Goal: Communication & Community: Answer question/provide support

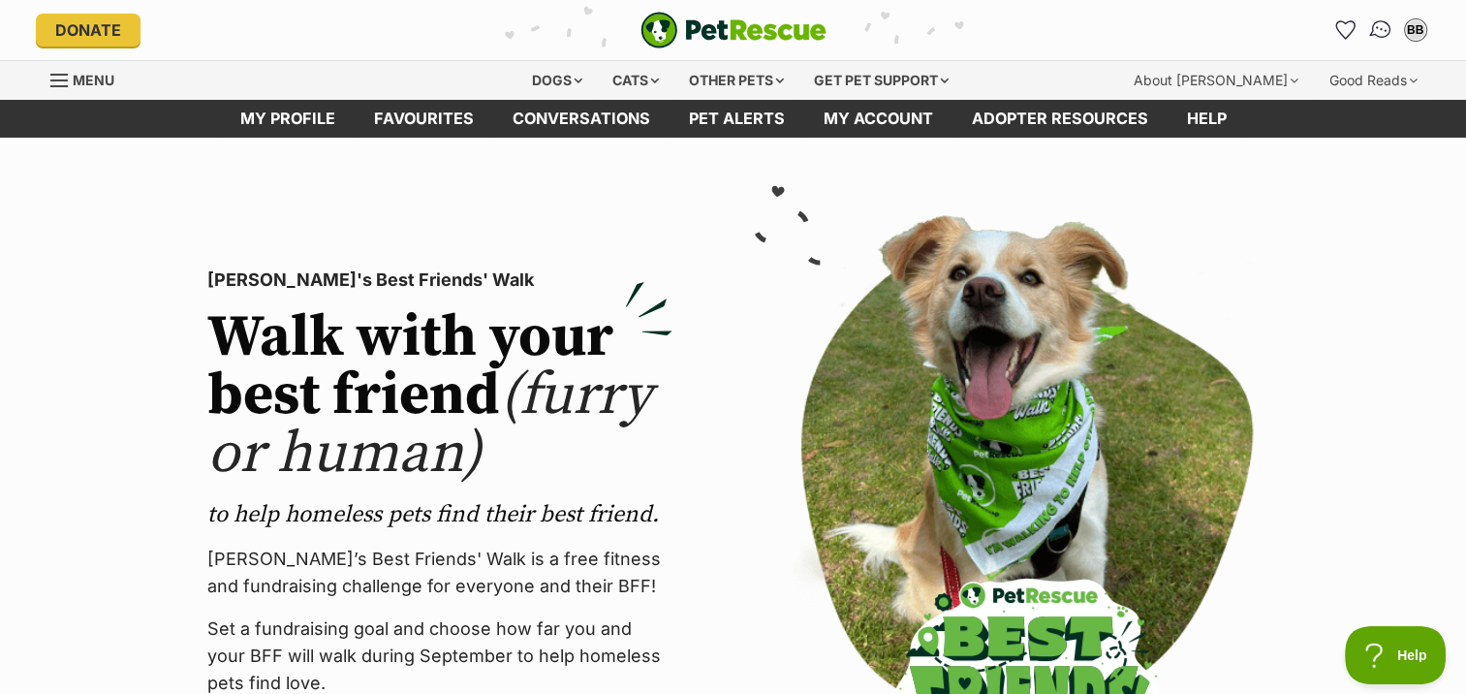
click at [1380, 25] on img "Conversations" at bounding box center [1380, 29] width 26 height 25
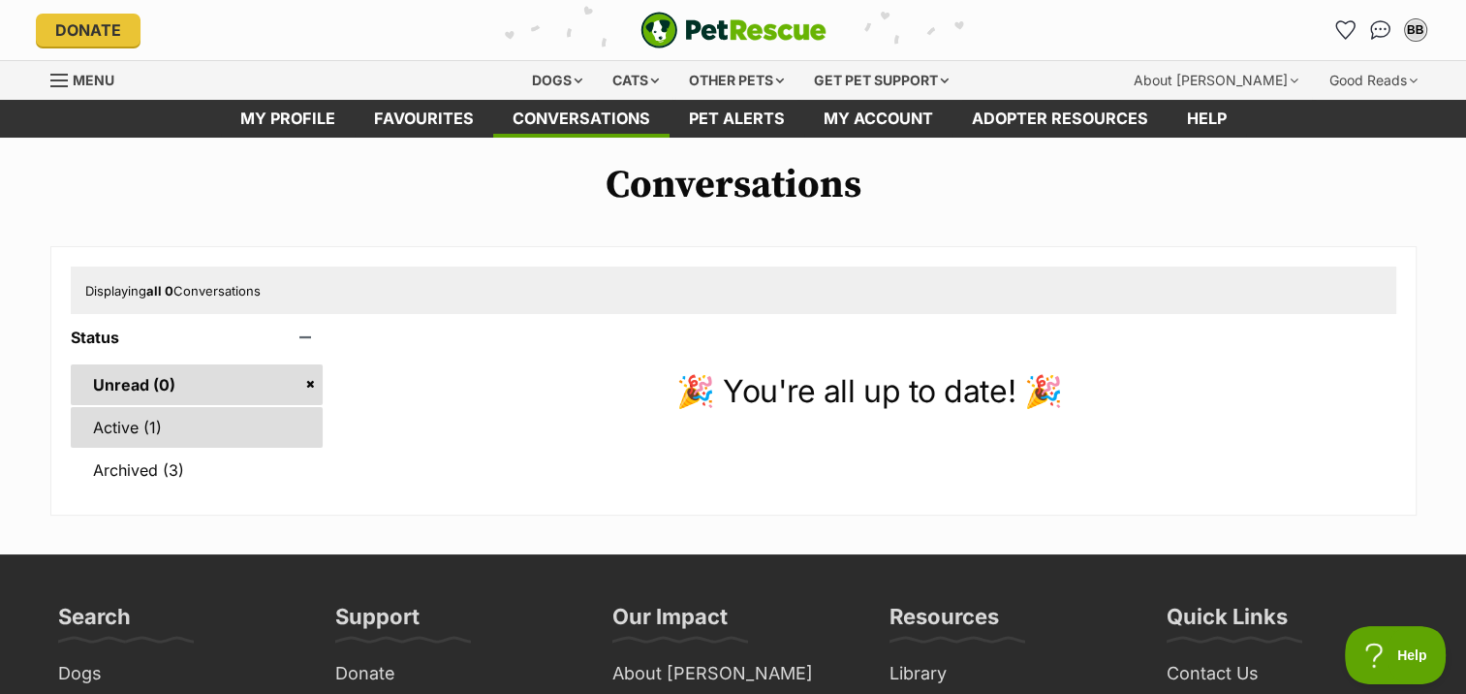
click at [110, 420] on link "Active (1)" at bounding box center [197, 427] width 253 height 41
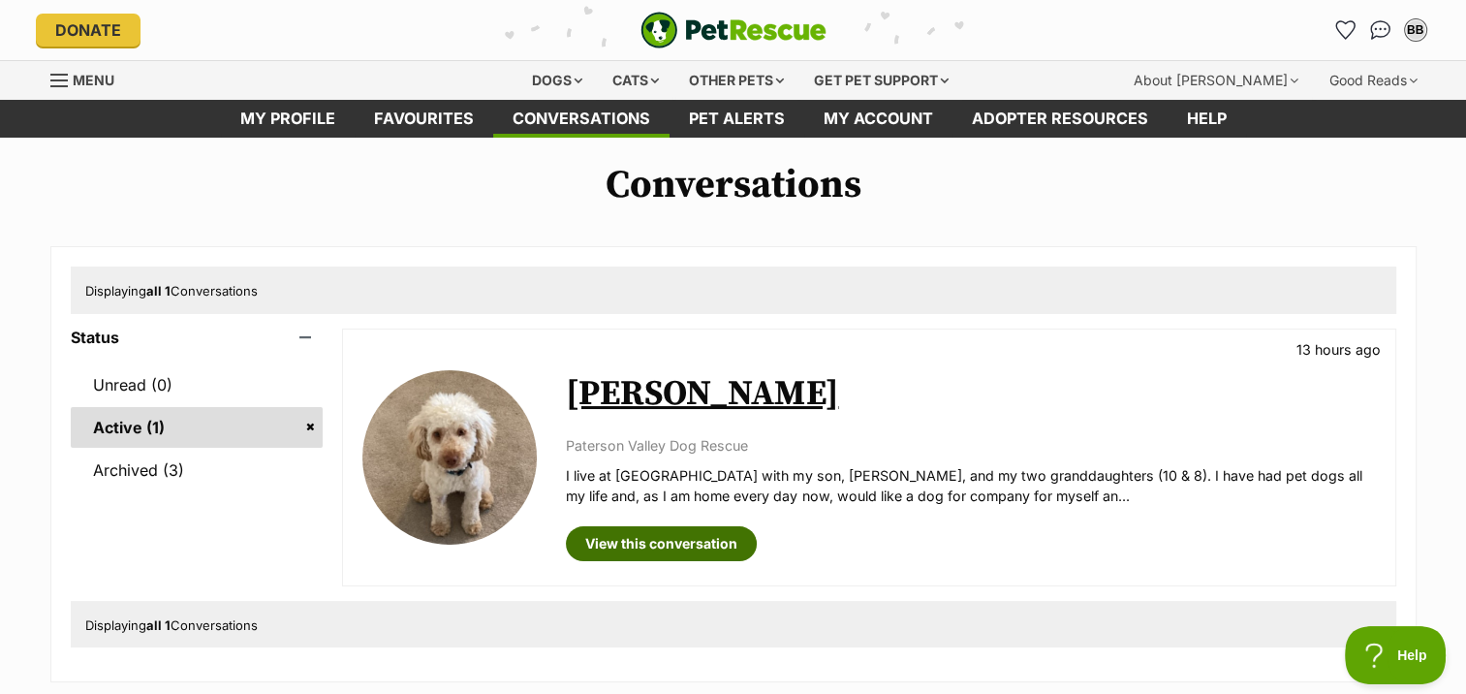
click at [687, 541] on link "View this conversation" at bounding box center [661, 543] width 191 height 35
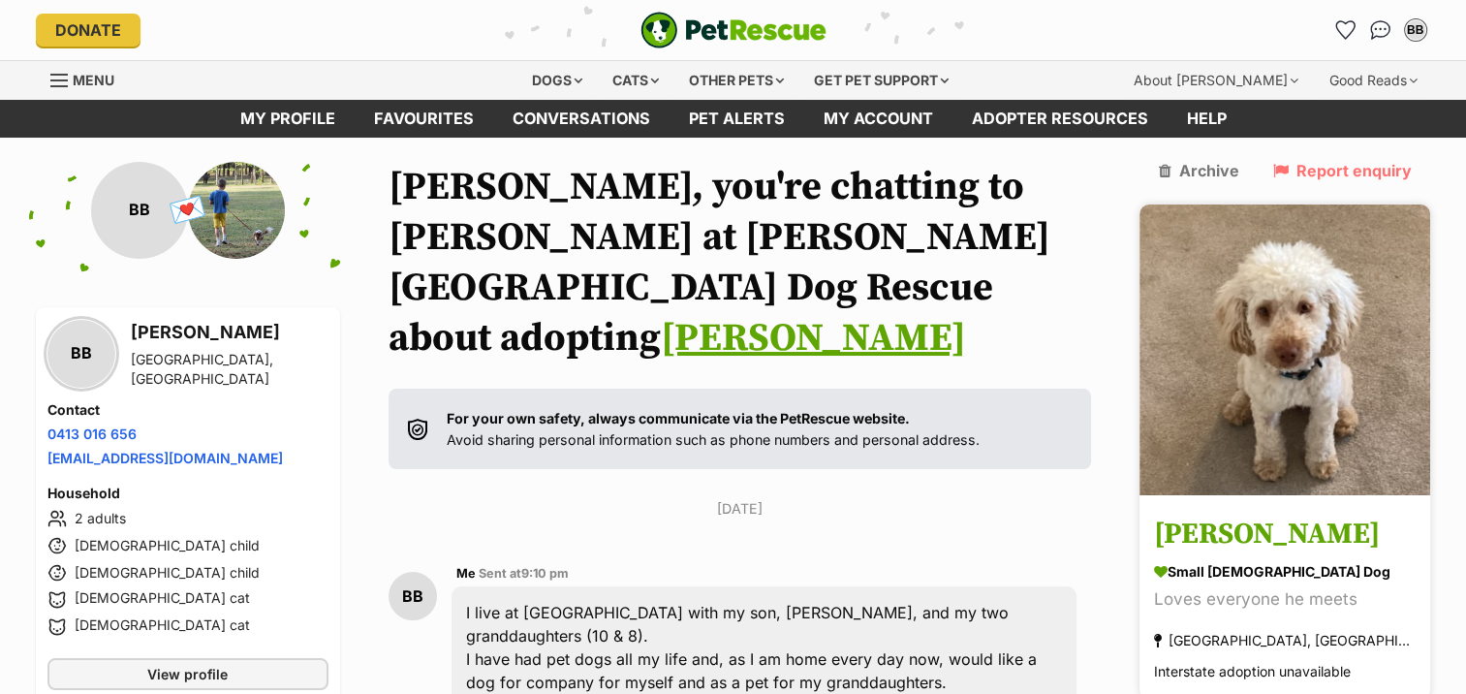
click at [1281, 561] on div "small male Dog" at bounding box center [1285, 571] width 262 height 20
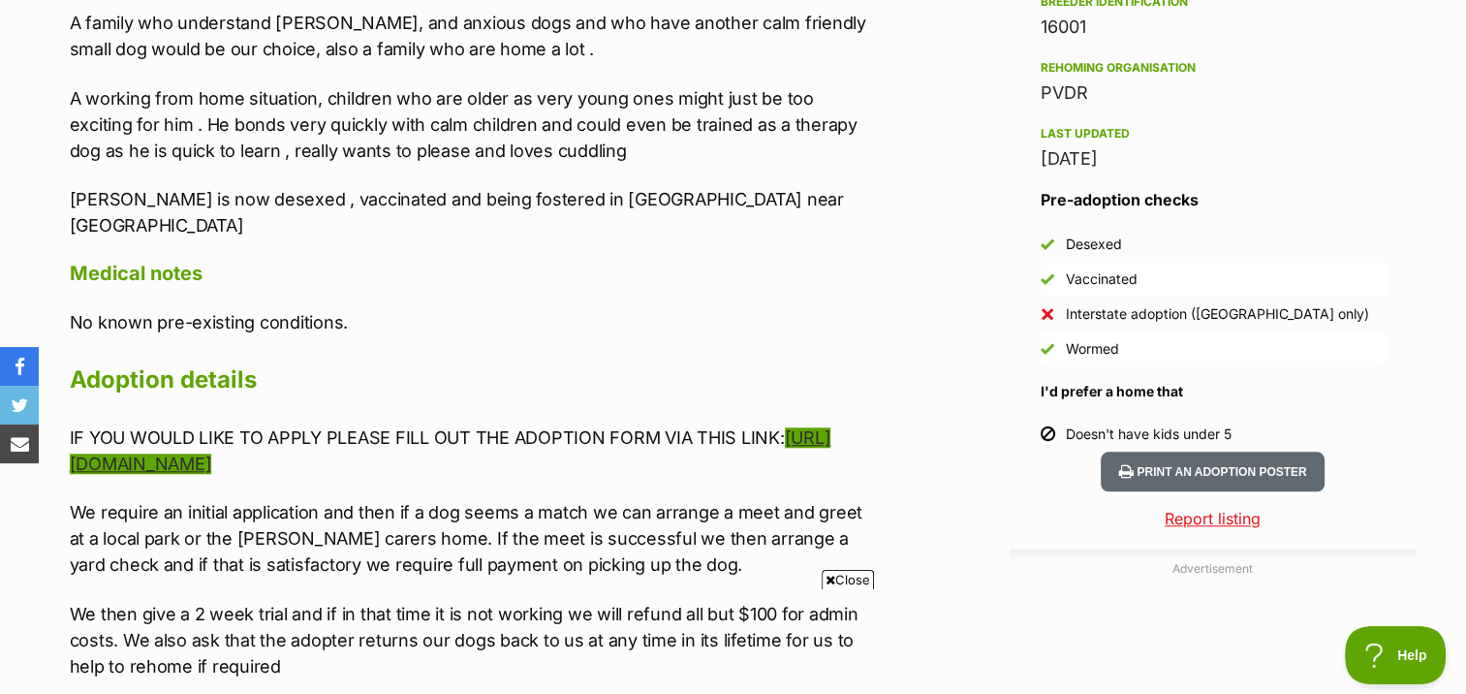
click at [221, 427] on link "https://bit.ly/35pENH8" at bounding box center [451, 450] width 762 height 47
click at [150, 427] on link "https://bit.ly/35pENH8" at bounding box center [451, 450] width 762 height 47
click at [186, 427] on link "https://bit.ly/35pENH8" at bounding box center [451, 450] width 762 height 47
